Goal: Navigation & Orientation: Find specific page/section

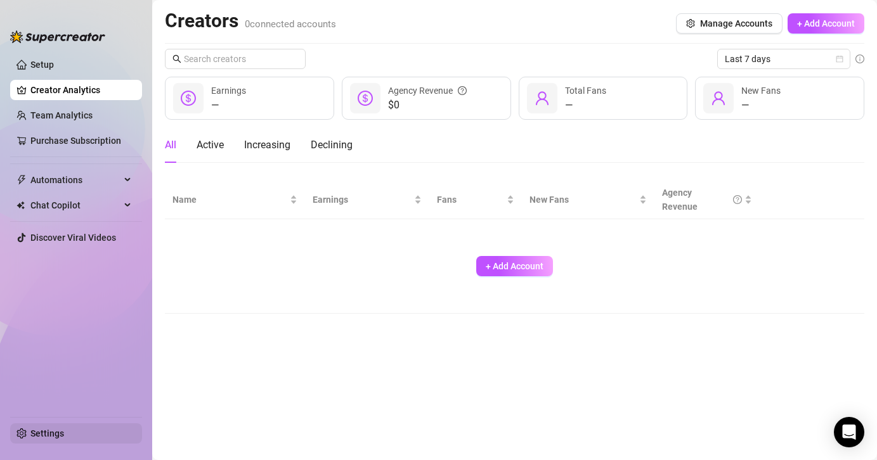
click at [42, 439] on link "Settings" at bounding box center [47, 433] width 34 height 10
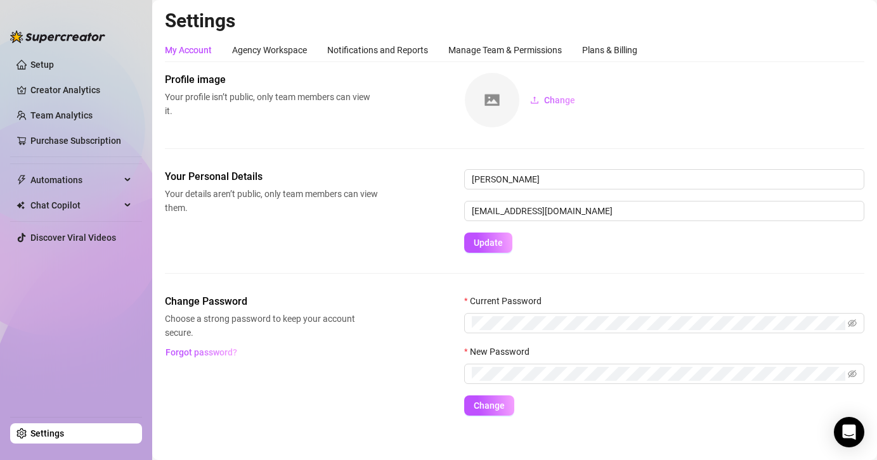
click at [42, 439] on link "Settings" at bounding box center [47, 433] width 34 height 10
click at [548, 55] on div "Manage Team & Permissions" at bounding box center [504, 50] width 113 height 14
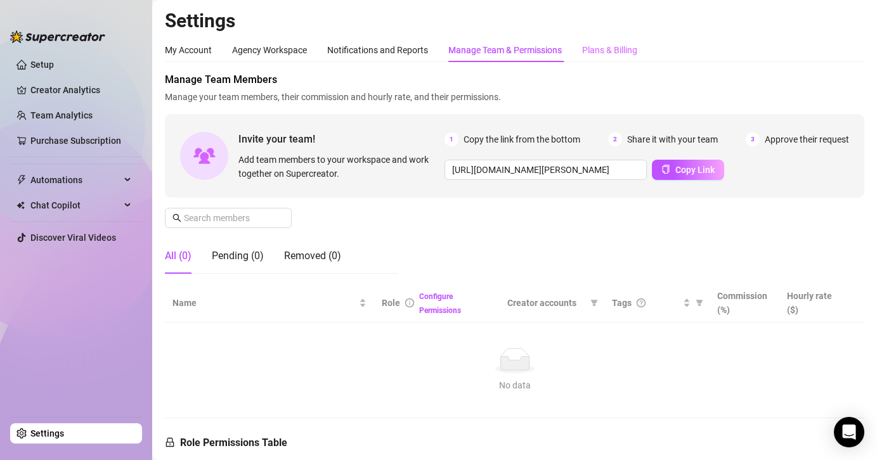
click at [600, 57] on div "Plans & Billing" at bounding box center [609, 50] width 55 height 24
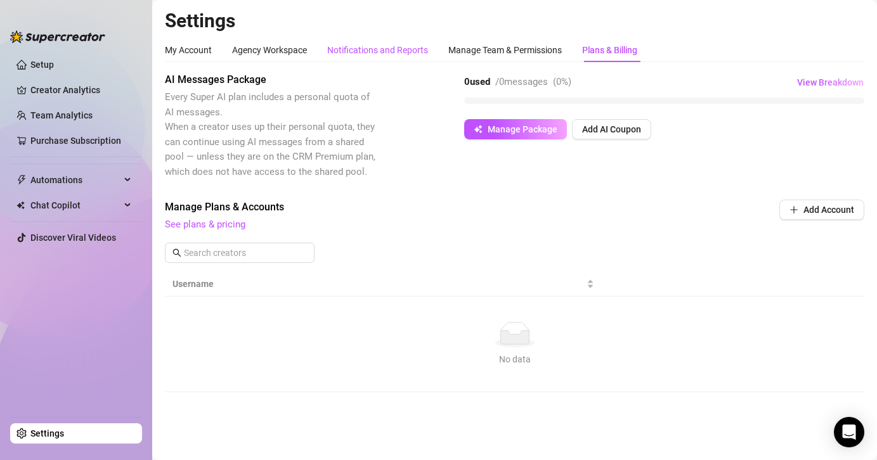
click at [397, 43] on div "Notifications and Reports" at bounding box center [377, 50] width 101 height 14
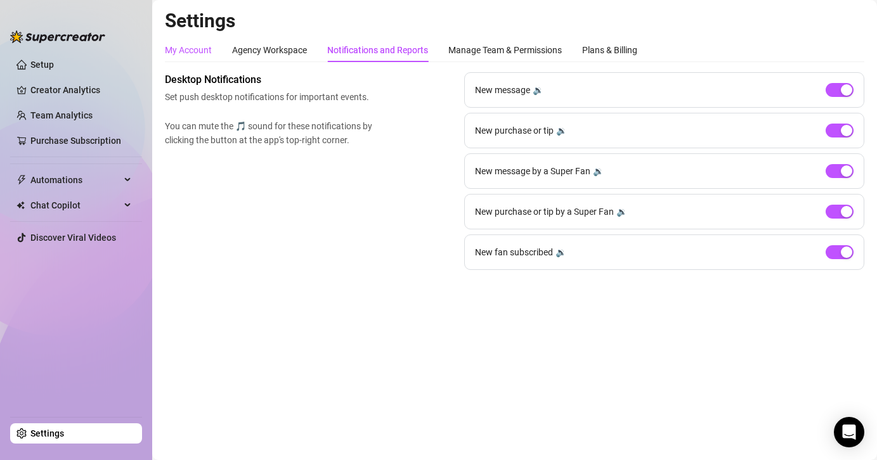
click at [195, 51] on div "My Account" at bounding box center [188, 50] width 47 height 14
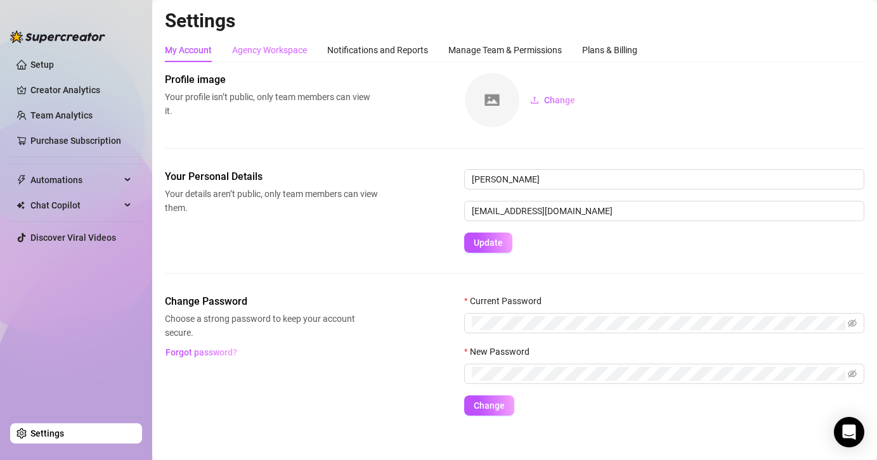
click at [255, 59] on div "Agency Workspace" at bounding box center [269, 50] width 75 height 24
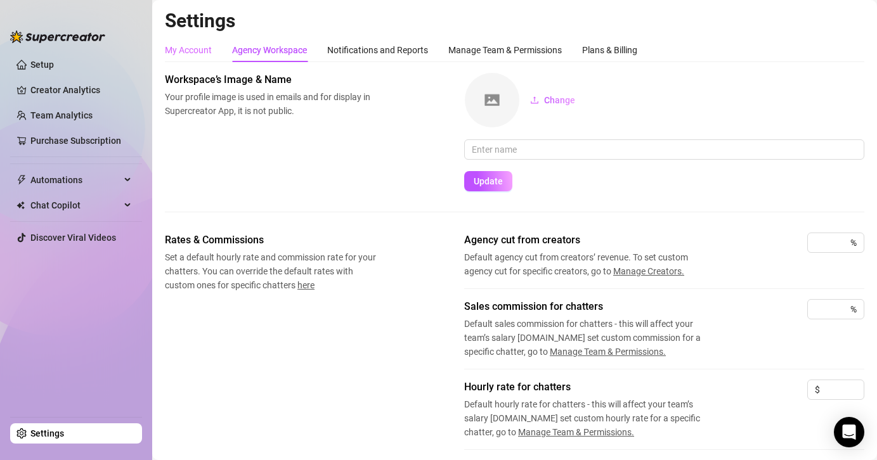
click at [179, 59] on div "My Account" at bounding box center [188, 50] width 47 height 24
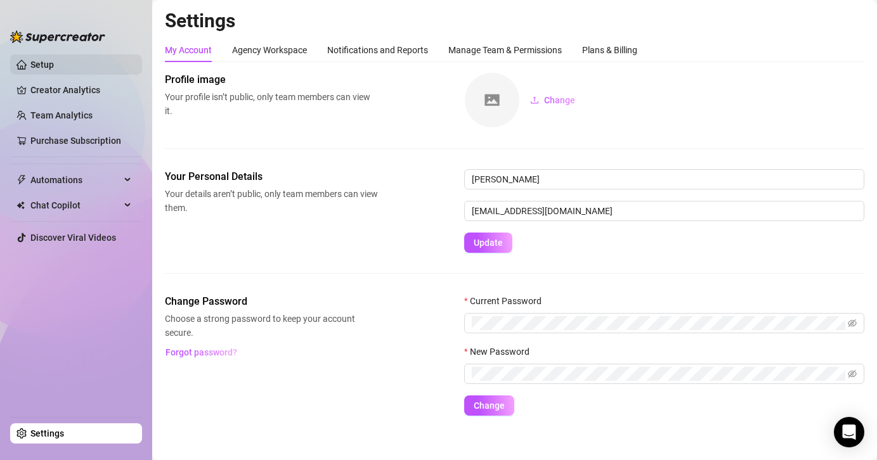
click at [53, 60] on link "Setup" at bounding box center [41, 65] width 23 height 10
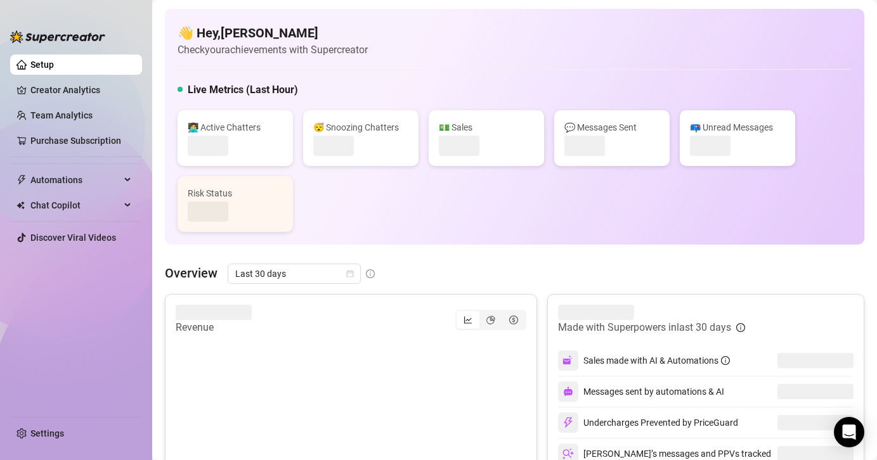
click at [53, 60] on link "Setup" at bounding box center [41, 65] width 23 height 10
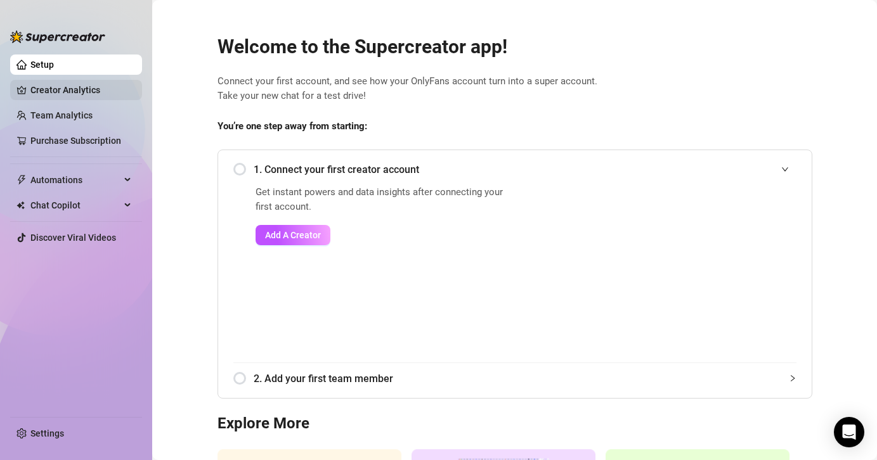
click at [46, 90] on link "Creator Analytics" at bounding box center [80, 90] width 101 height 20
